Goal: Information Seeking & Learning: Learn about a topic

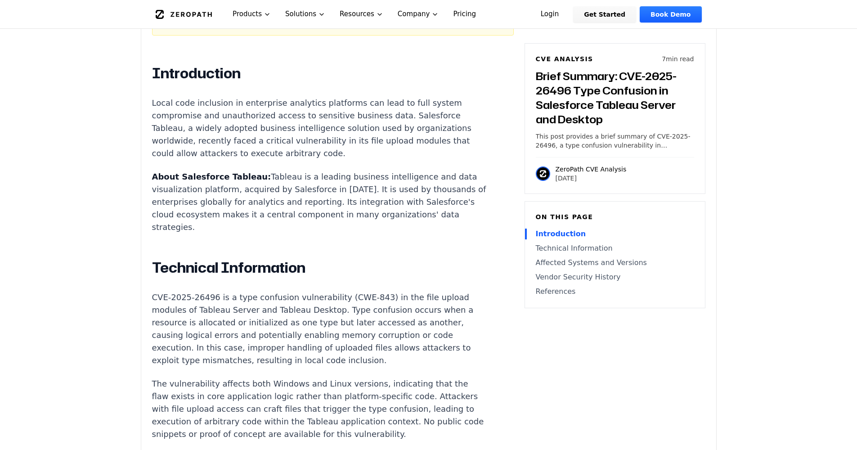
scroll to position [631, 0]
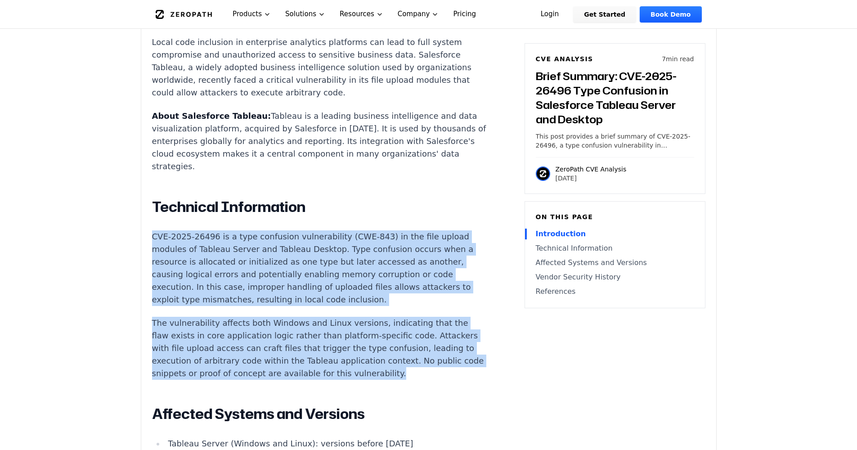
drag, startPoint x: 310, startPoint y: 346, endPoint x: 149, endPoint y: 202, distance: 215.1
click at [149, 202] on div "Experimental AI-Generated Content This CVE analysis is an experimental publicat…" at bounding box center [428, 269] width 575 height 1235
copy div "CVE-2025-26496 is a type confusion vulnerability (CWE-843) in the file upload m…"
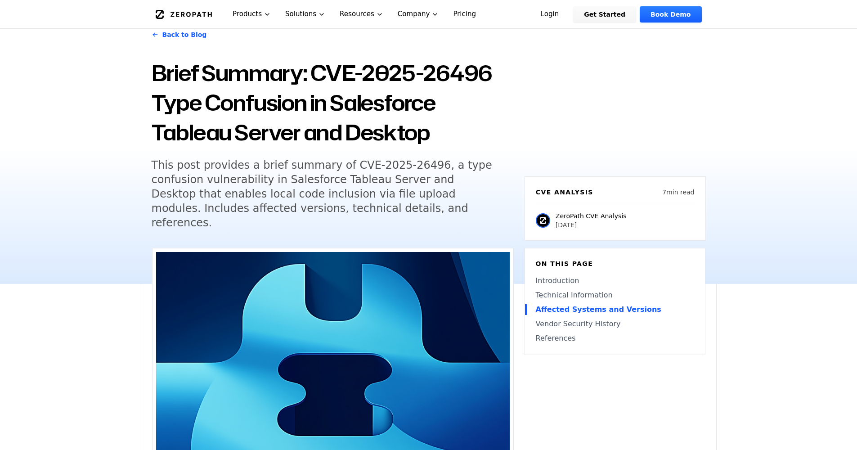
scroll to position [0, 0]
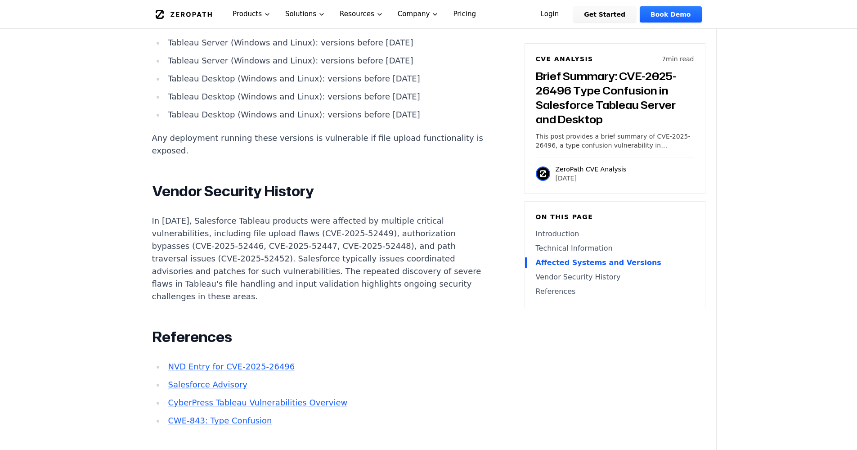
scroll to position [921, 0]
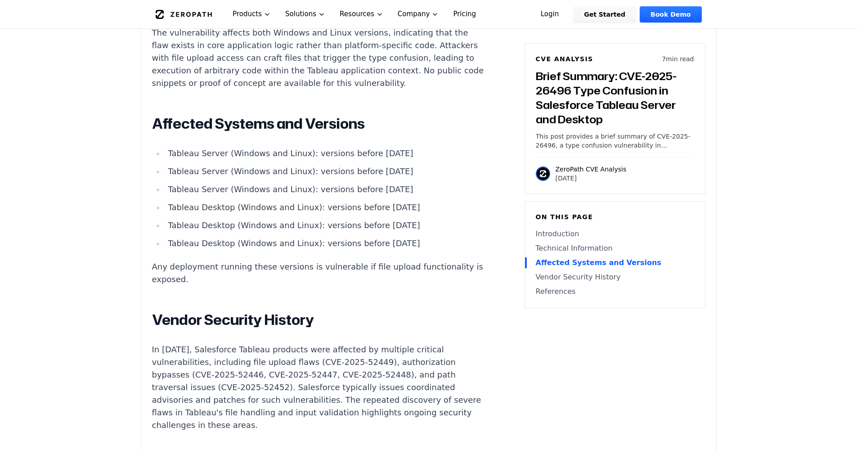
drag, startPoint x: 363, startPoint y: 142, endPoint x: 398, endPoint y: 143, distance: 34.7
click at [398, 165] on li "Tableau Server (Windows and Linux): versions before [DATE]" at bounding box center [326, 171] width 322 height 13
copy li "[DATE]"
drag, startPoint x: 336, startPoint y: 142, endPoint x: 395, endPoint y: 145, distance: 59.5
click at [395, 165] on li "Tableau Server (Windows and Linux): versions before [DATE]" at bounding box center [326, 171] width 322 height 13
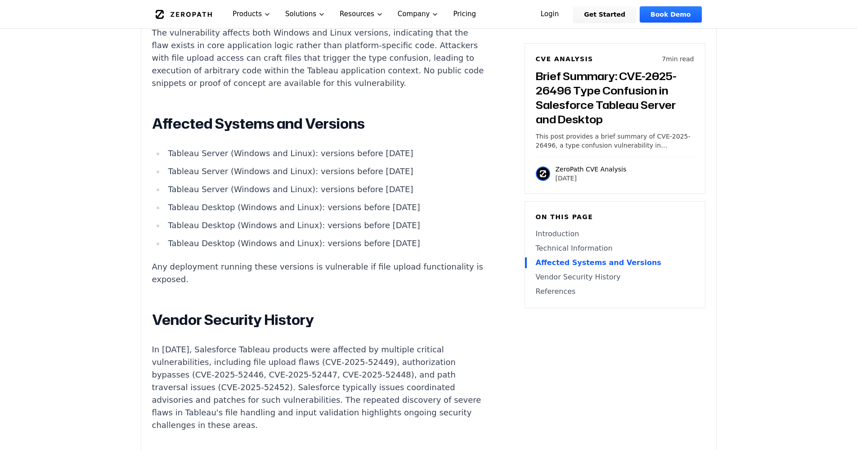
copy li "before [DATE]"
drag, startPoint x: 304, startPoint y: 161, endPoint x: 397, endPoint y: 160, distance: 93.6
click at [397, 183] on li "Tableau Server (Windows and Linux): versions before [DATE]" at bounding box center [326, 189] width 322 height 13
copy li "versions before [DATE]"
drag, startPoint x: 6, startPoint y: 103, endPoint x: 740, endPoint y: 147, distance: 734.7
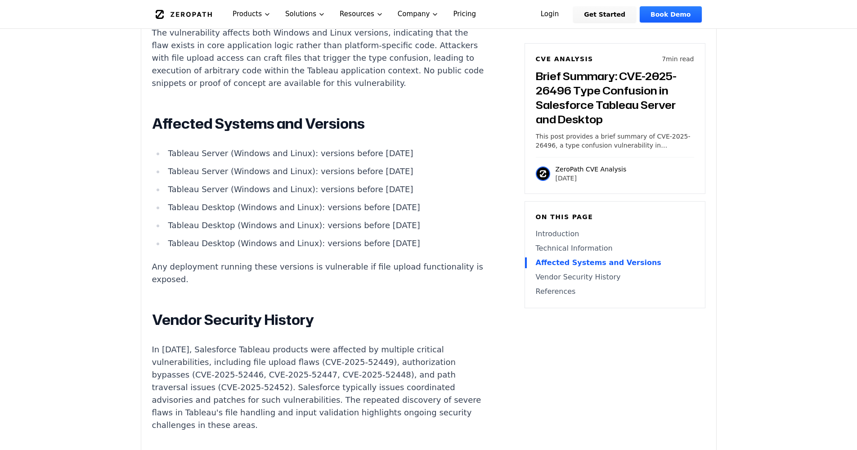
click at [719, 164] on main "How ZeroPath Works Learn the technical details of how ZeroPath works under the …" at bounding box center [428, 265] width 857 height 2372
